Goal: Information Seeking & Learning: Get advice/opinions

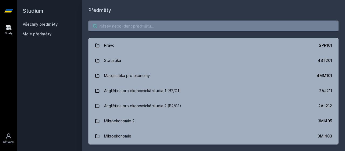
drag, startPoint x: 0, startPoint y: 0, endPoint x: 185, endPoint y: 26, distance: 186.8
click at [185, 26] on input "search" at bounding box center [213, 25] width 250 height 11
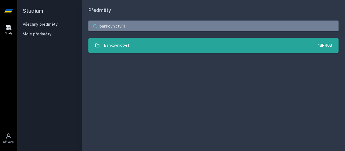
type input "bankovnictví II"
click at [181, 44] on link "Bankovnictví II 1BP403" at bounding box center [213, 45] width 250 height 15
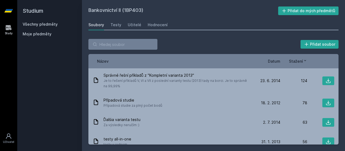
click at [276, 61] on span "Datum" at bounding box center [274, 61] width 12 height 6
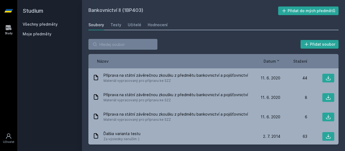
click at [274, 51] on div "Přidat soubor Řazení: Název Datum Stažení Název Datum Stažení Příprava na státn…" at bounding box center [213, 91] width 250 height 105
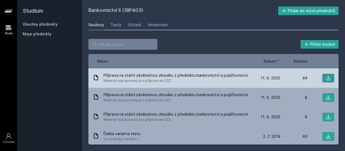
click at [325, 76] on icon at bounding box center [327, 77] width 5 height 5
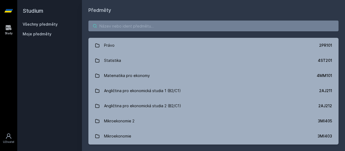
click at [177, 29] on input "search" at bounding box center [213, 25] width 250 height 11
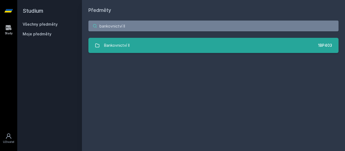
type input "bankovnictví II"
click at [169, 41] on link "Bankovnictví II 1BP403" at bounding box center [213, 45] width 250 height 15
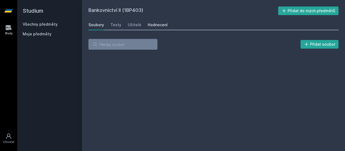
click at [155, 23] on div "Hodnocení" at bounding box center [158, 24] width 20 height 5
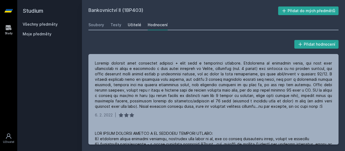
click at [134, 24] on div "Učitelé" at bounding box center [134, 24] width 13 height 5
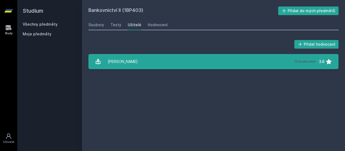
click at [136, 60] on link "Dvořák Petr 12 hodnocení 3.6" at bounding box center [213, 61] width 250 height 15
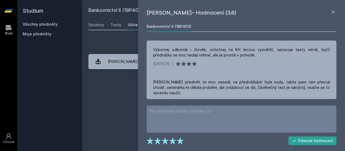
click at [335, 46] on div "Bankovnictví II (1BP403) Výbornej odborník i člověk, ochotnej na KH leccos vysv…" at bounding box center [241, 60] width 192 height 78
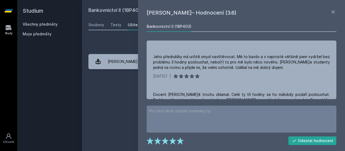
scroll to position [120, 0]
